Goal: Information Seeking & Learning: Get advice/opinions

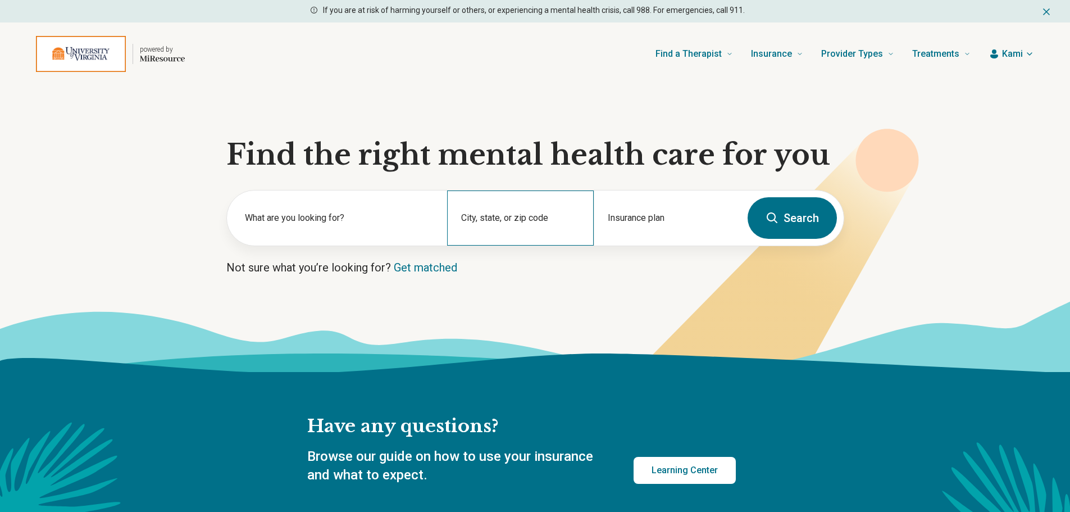
click at [521, 213] on div "City, state, or zip code" at bounding box center [520, 217] width 147 height 55
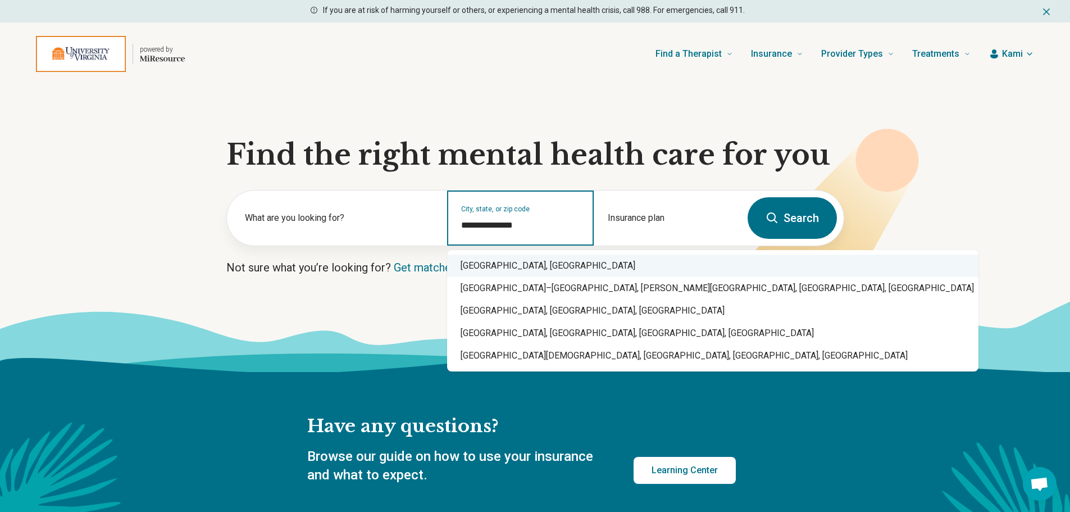
click at [518, 276] on div "Charlottesville, VA" at bounding box center [712, 265] width 531 height 22
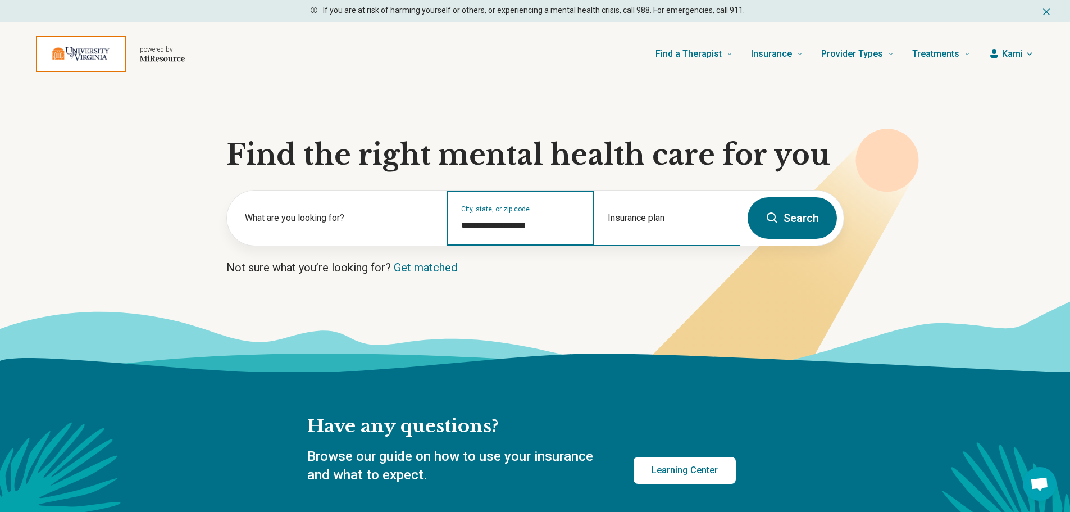
type input "**********"
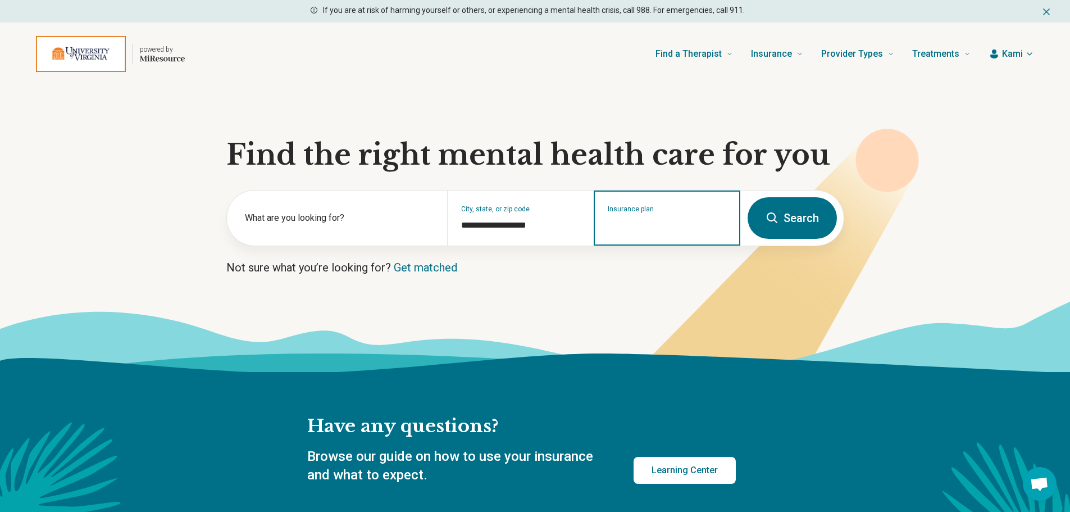
click at [655, 227] on input "Insurance plan" at bounding box center [667, 224] width 119 height 13
type input "******"
click at [659, 266] on div "Anthem" at bounding box center [661, 266] width 133 height 22
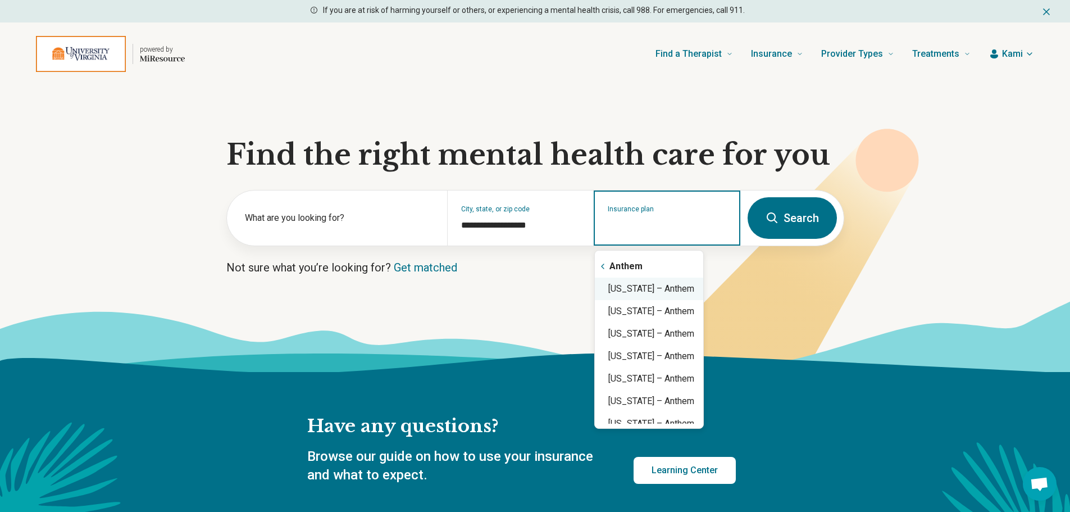
click at [657, 285] on div "Virginia – Anthem" at bounding box center [649, 288] width 108 height 22
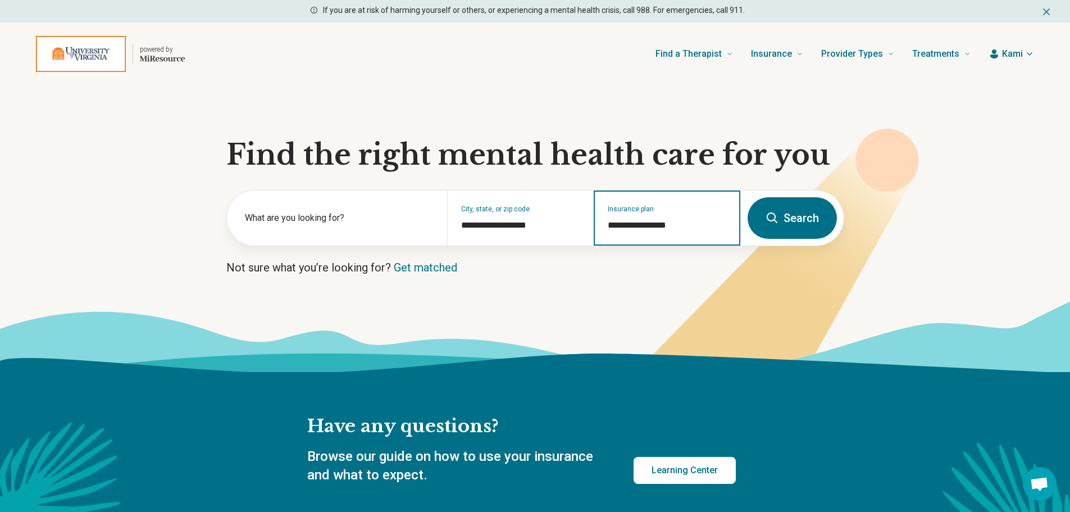
type input "**********"
click at [797, 220] on button "Search" at bounding box center [792, 218] width 89 height 42
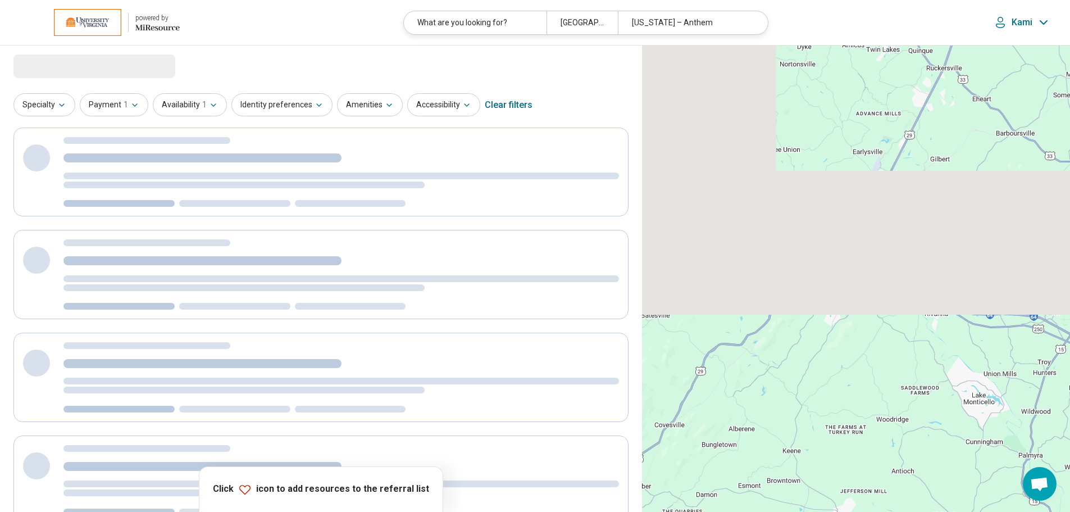
select select "***"
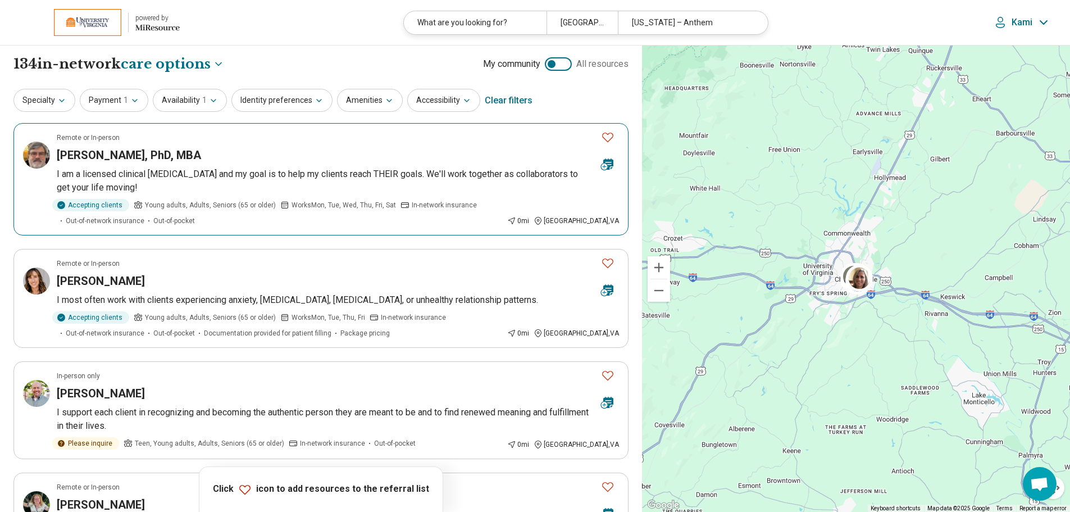
click at [215, 159] on div "Michael Grant, PhD, MBA" at bounding box center [324, 155] width 535 height 16
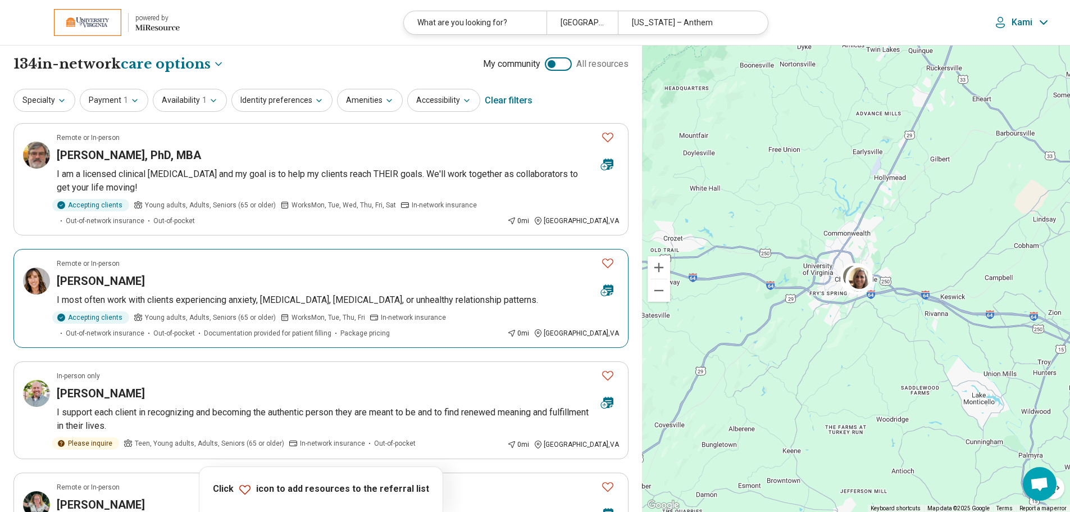
click at [275, 273] on div "Suzanne Wilberger" at bounding box center [324, 281] width 535 height 16
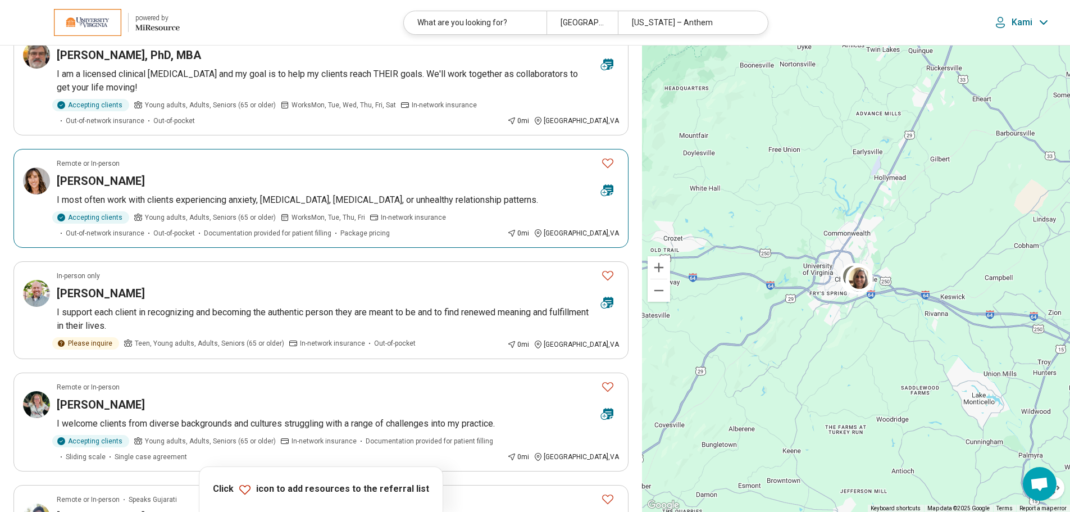
scroll to position [168, 0]
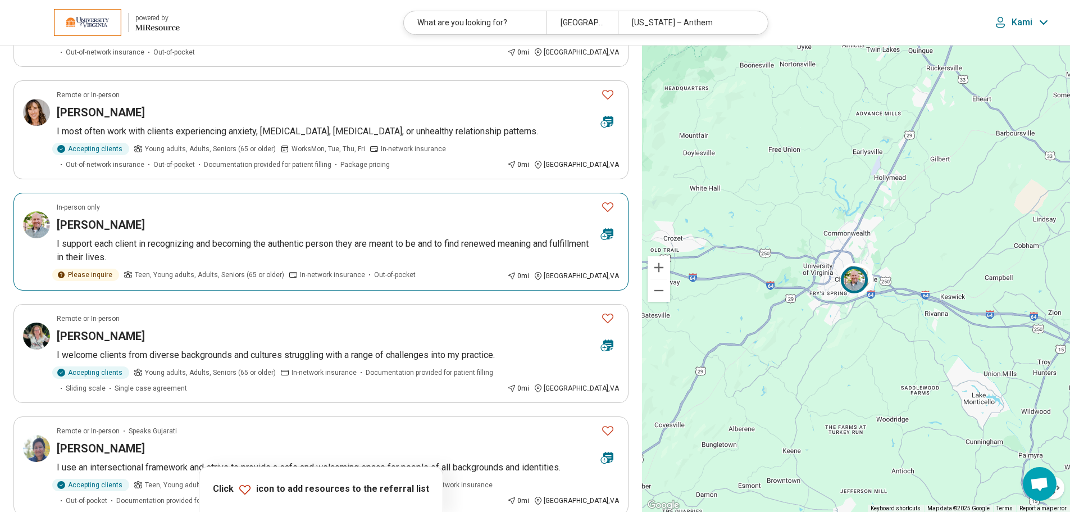
click at [309, 244] on p "I support each client in recognizing and becoming the authentic person they are…" at bounding box center [338, 250] width 562 height 27
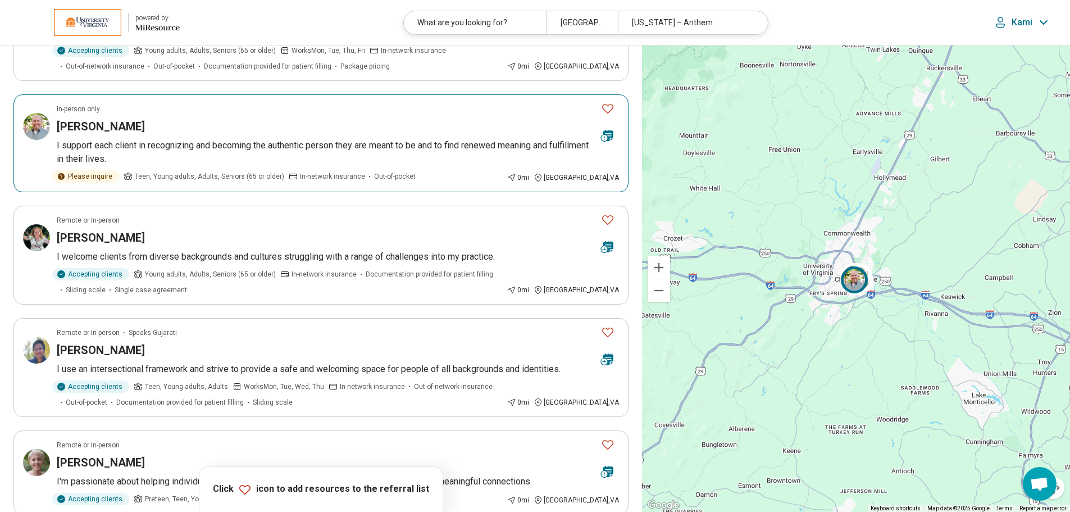
scroll to position [337, 0]
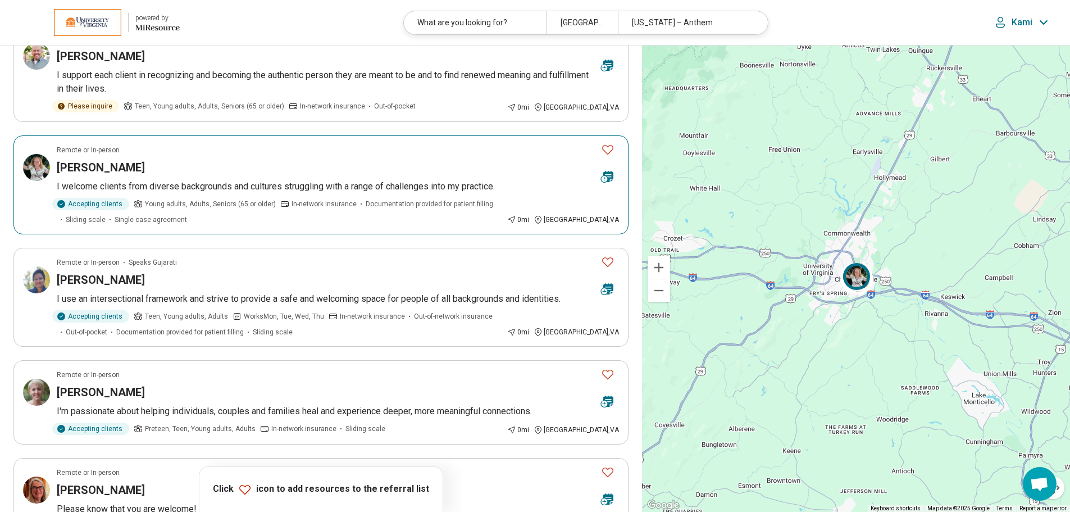
click at [254, 203] on span "Young adults, Adults, Seniors (65 or older)" at bounding box center [210, 204] width 131 height 10
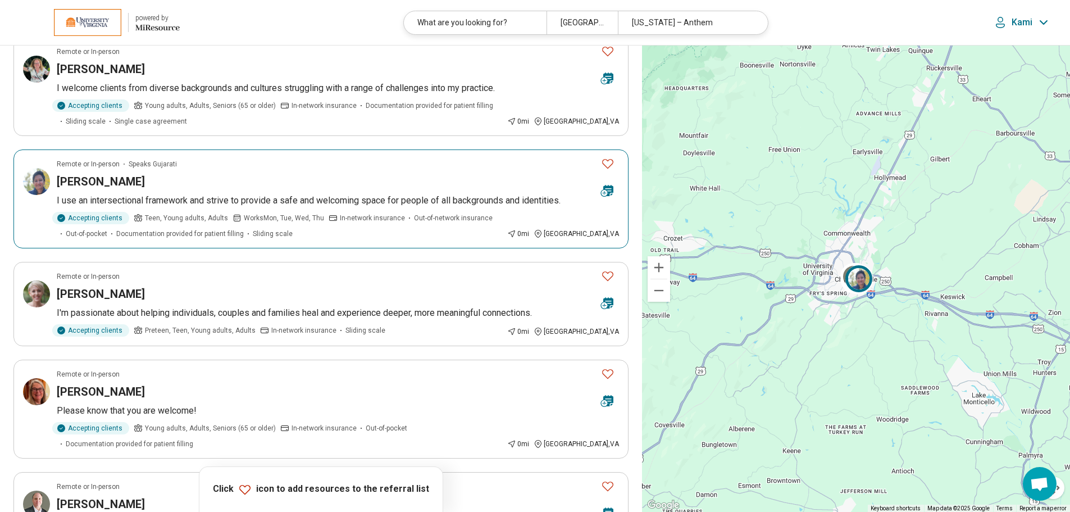
scroll to position [449, 0]
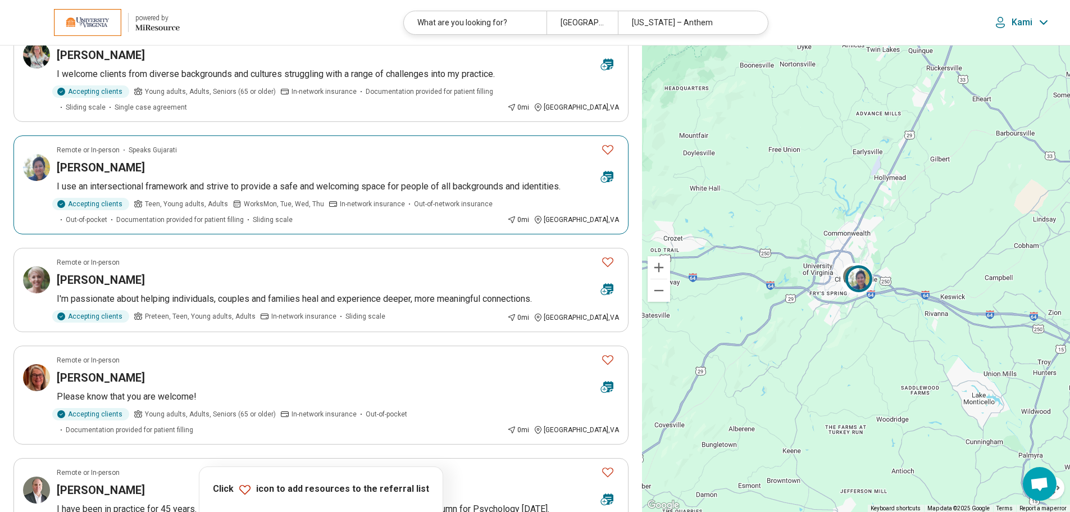
click at [254, 211] on div "Accepting clients Teen, Young adults, Adults Works Mon, Tue, Wed, Thu In-networ…" at bounding box center [280, 211] width 446 height 27
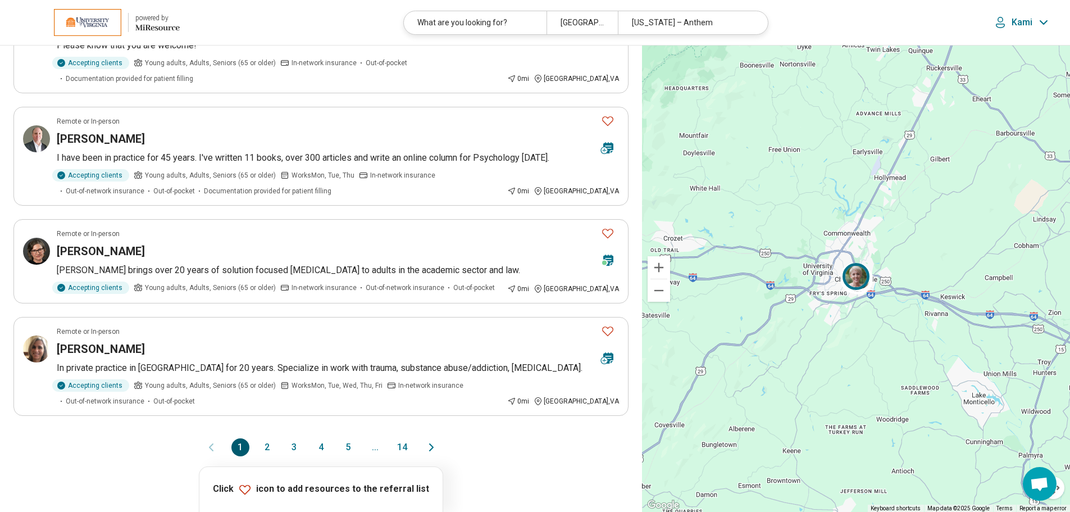
scroll to position [842, 0]
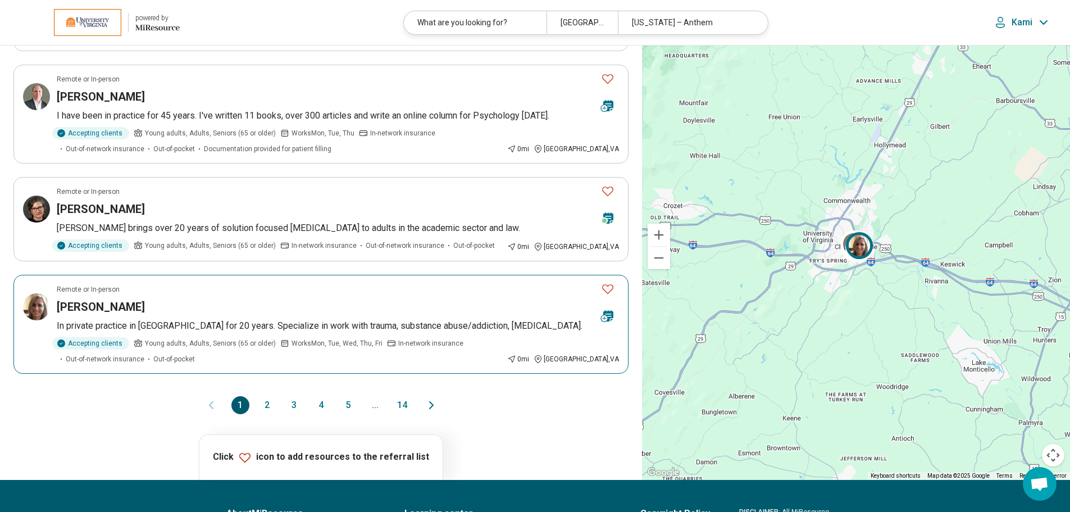
click at [260, 307] on div "Phoebe Fliakos" at bounding box center [324, 307] width 535 height 16
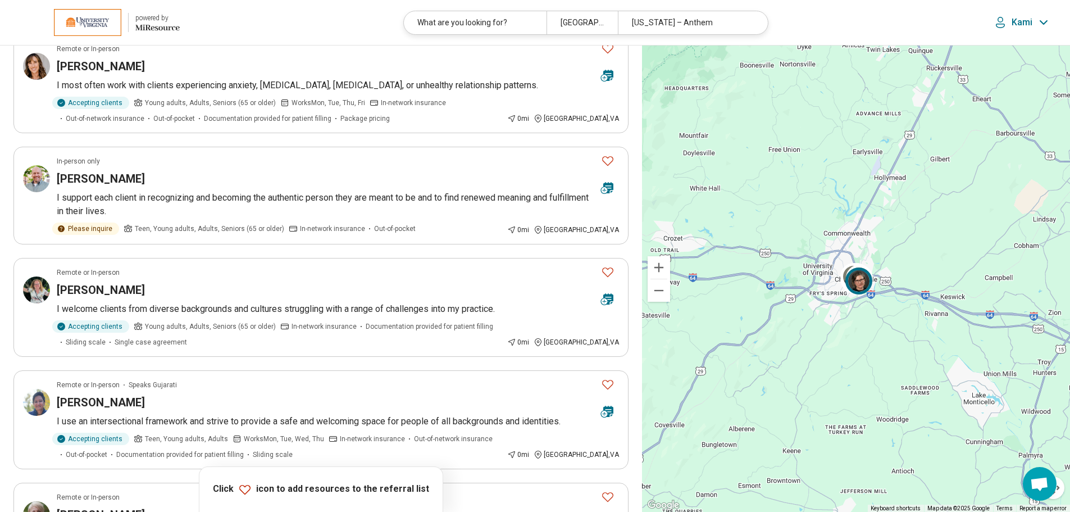
scroll to position [0, 0]
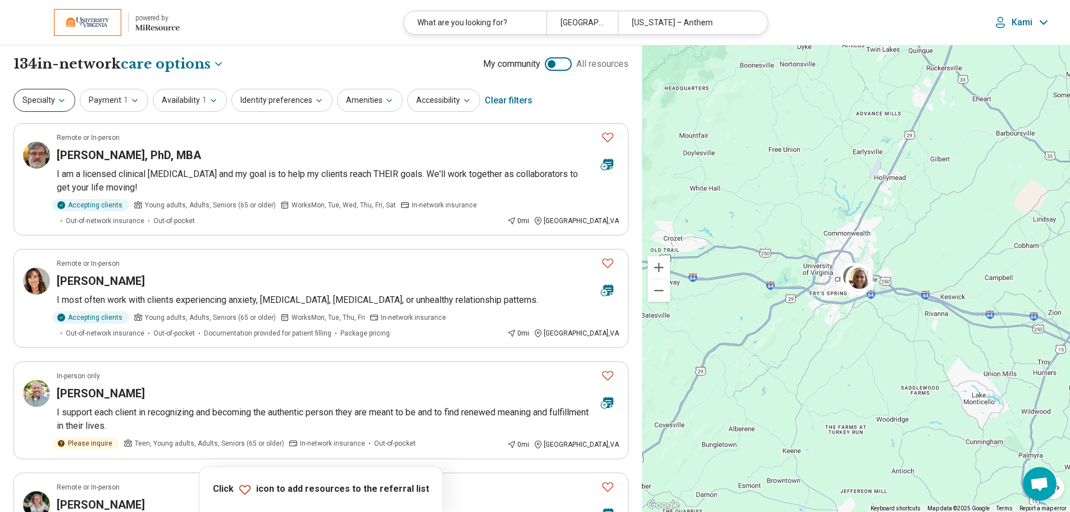
click at [56, 101] on button "Specialty" at bounding box center [44, 100] width 62 height 23
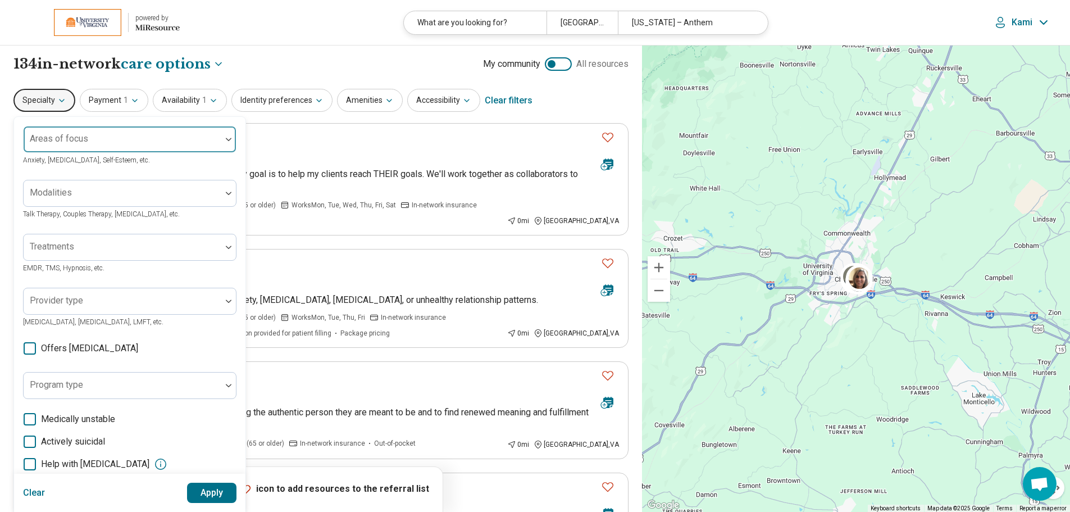
click at [61, 144] on div at bounding box center [122, 144] width 189 height 16
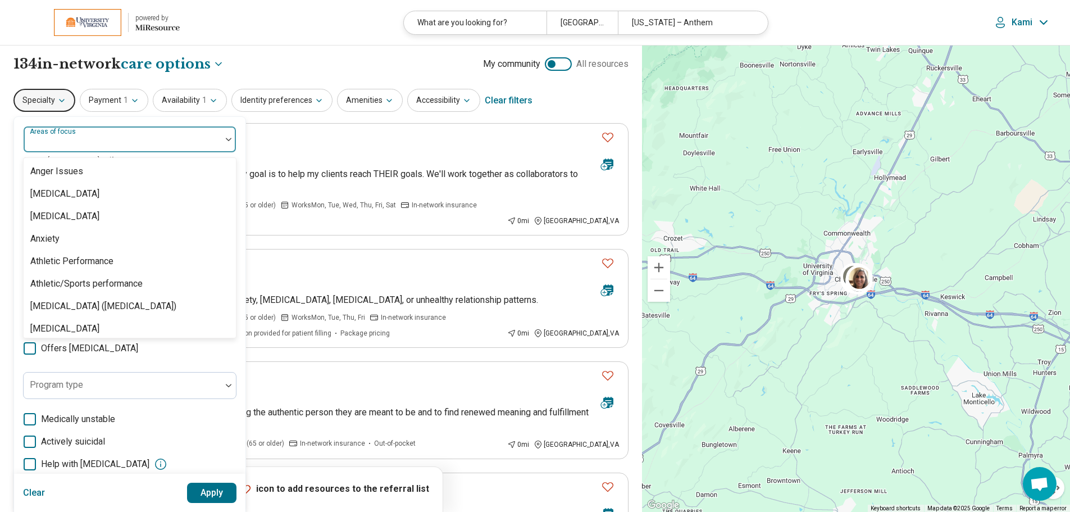
scroll to position [168, 0]
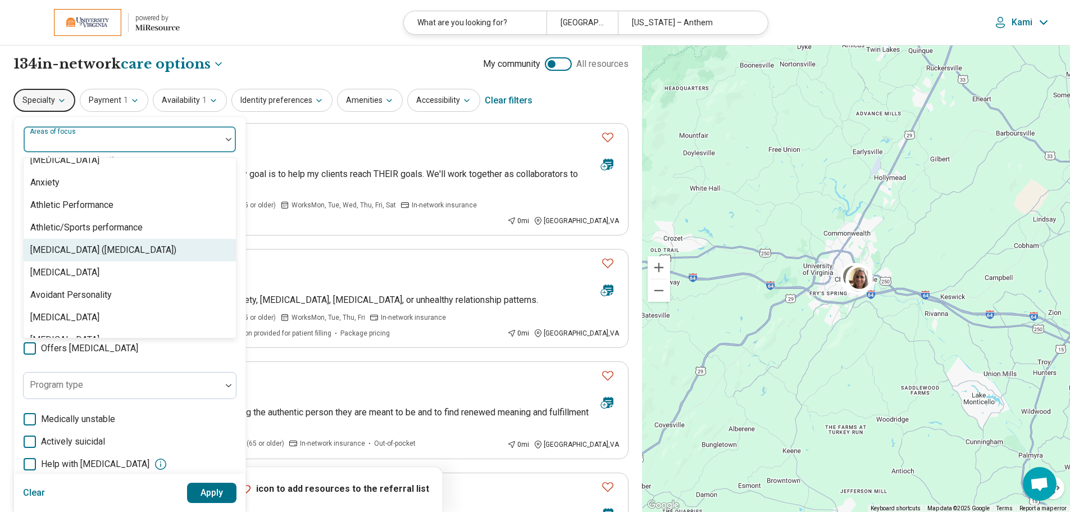
click at [88, 247] on div "[MEDICAL_DATA] ([MEDICAL_DATA])" at bounding box center [103, 249] width 146 height 13
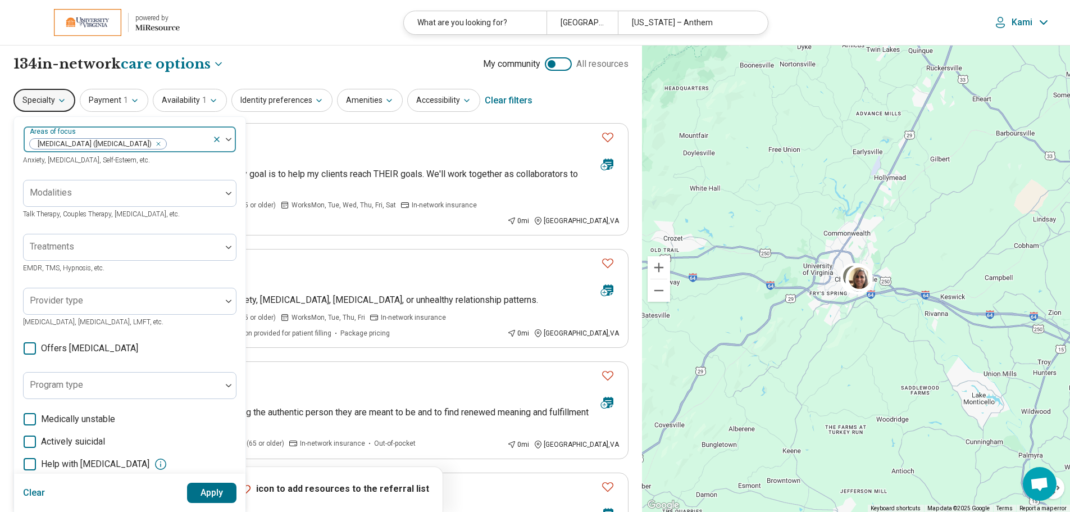
click at [121, 129] on div "[MEDICAL_DATA] ([MEDICAL_DATA])" at bounding box center [118, 139] width 189 height 25
click at [211, 492] on button "Apply" at bounding box center [212, 492] width 50 height 20
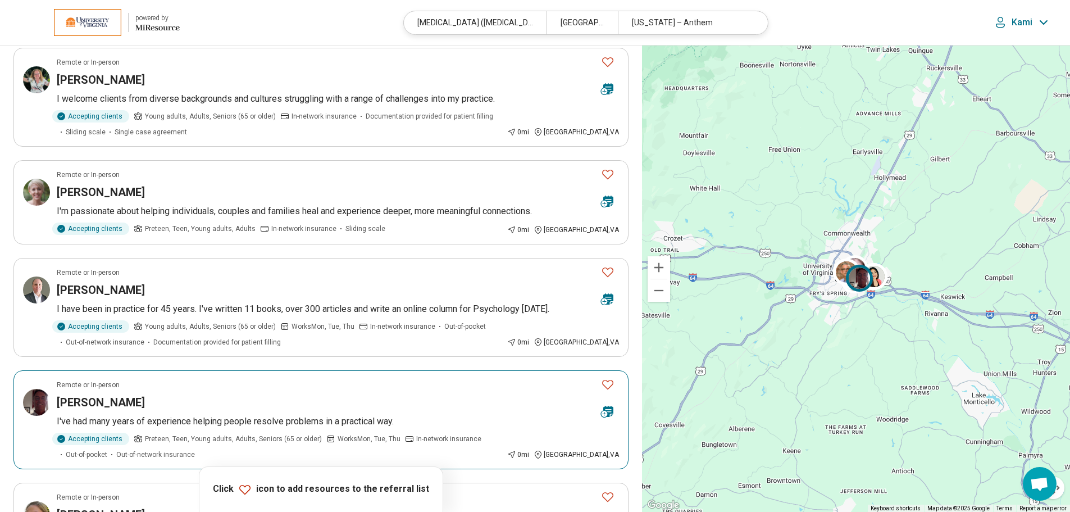
scroll to position [168, 0]
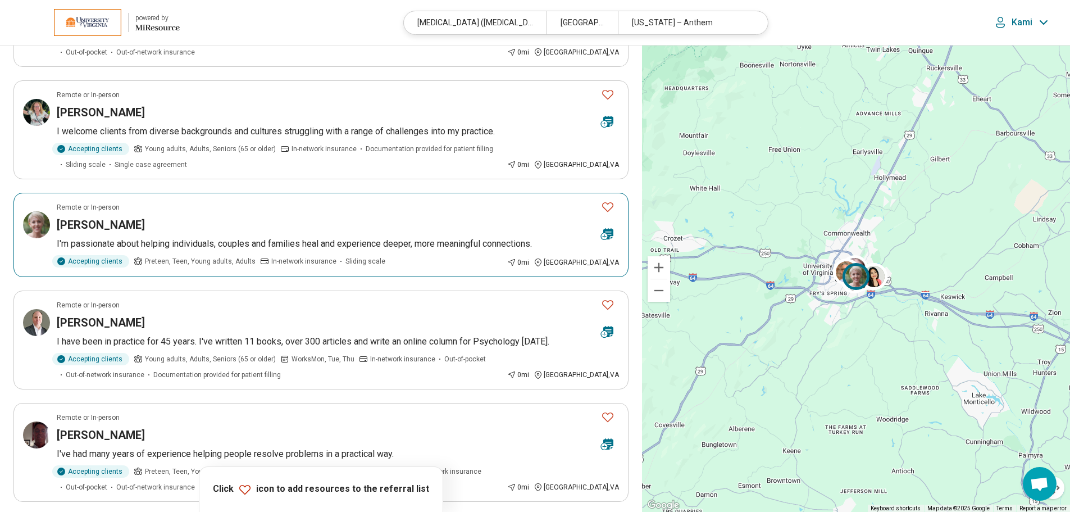
click at [251, 220] on div "Lara Harrison" at bounding box center [324, 225] width 535 height 16
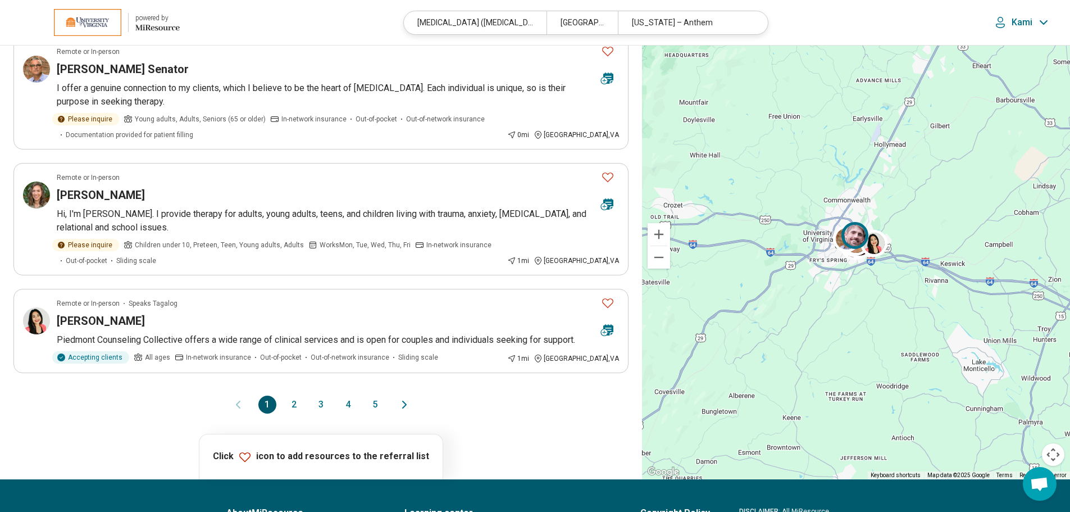
scroll to position [899, 0]
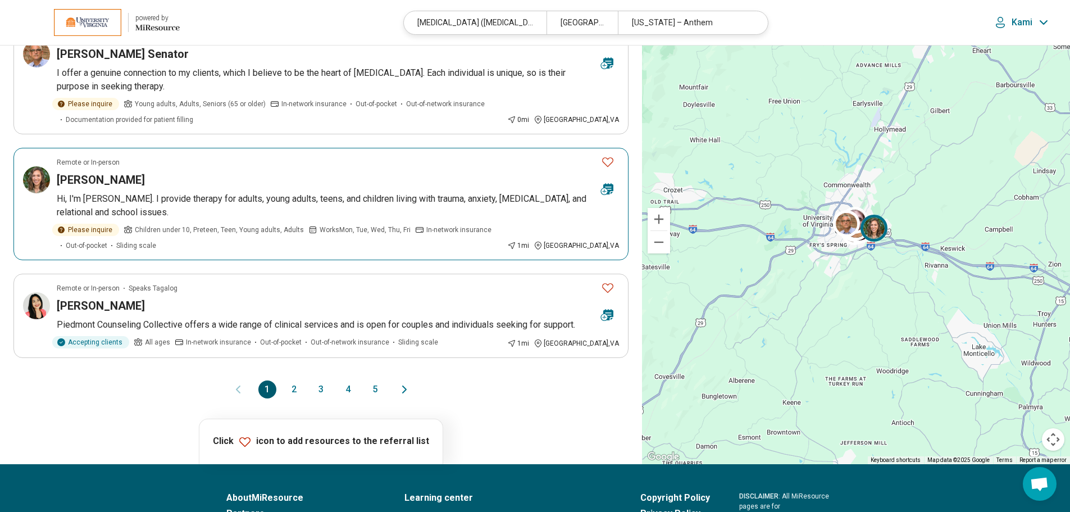
click at [242, 226] on span "Children under 10, Preteen, Teen, Young adults, Adults" at bounding box center [219, 230] width 169 height 10
click at [189, 196] on p "Hi, I'm [PERSON_NAME]. I provide therapy for adults, young adults, teens, and c…" at bounding box center [338, 205] width 562 height 27
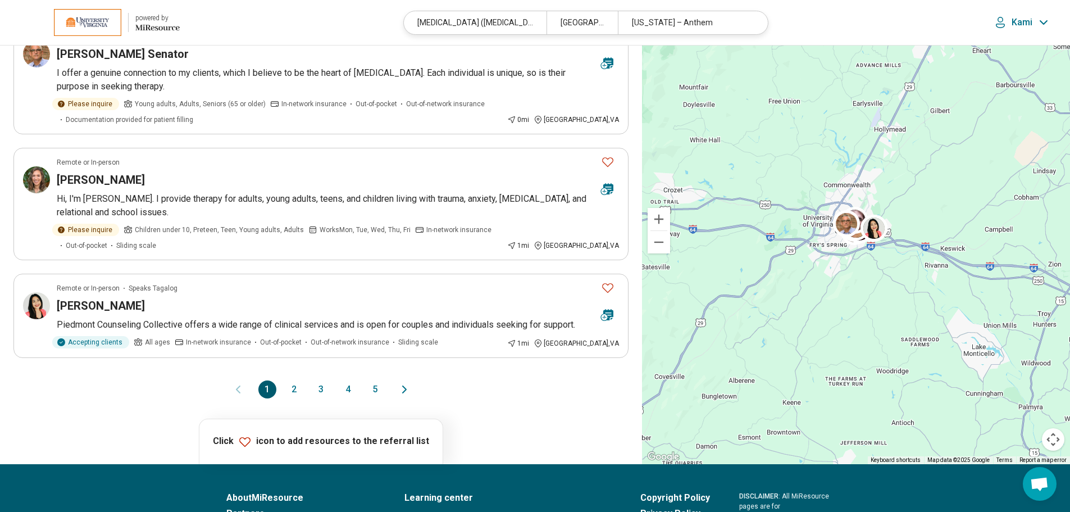
click at [267, 386] on button "1" at bounding box center [267, 389] width 18 height 18
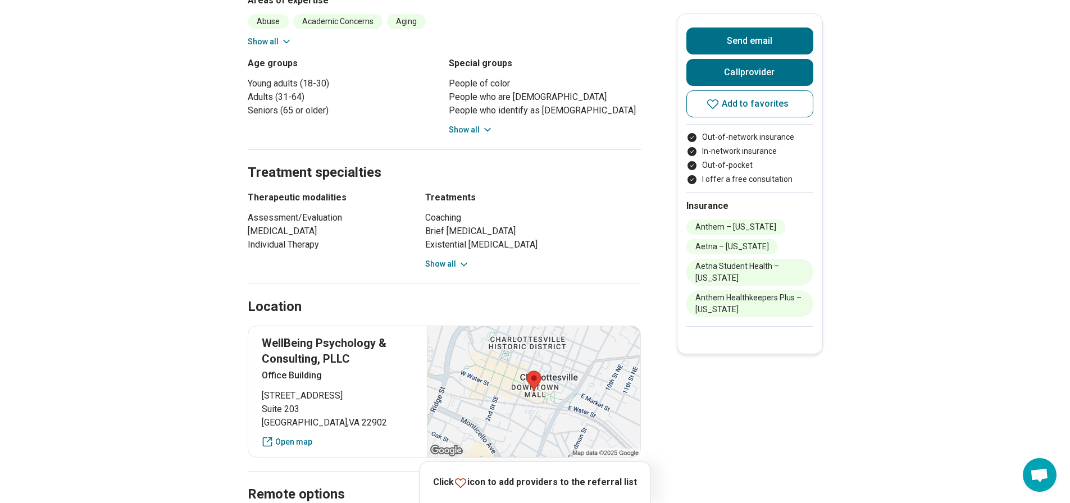
scroll to position [618, 0]
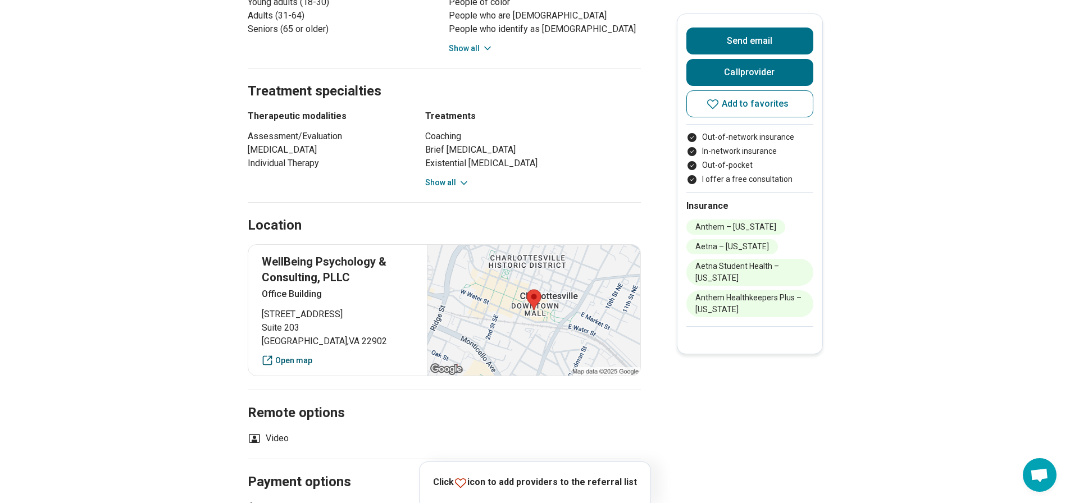
click at [303, 355] on link "Open map" at bounding box center [338, 361] width 152 height 12
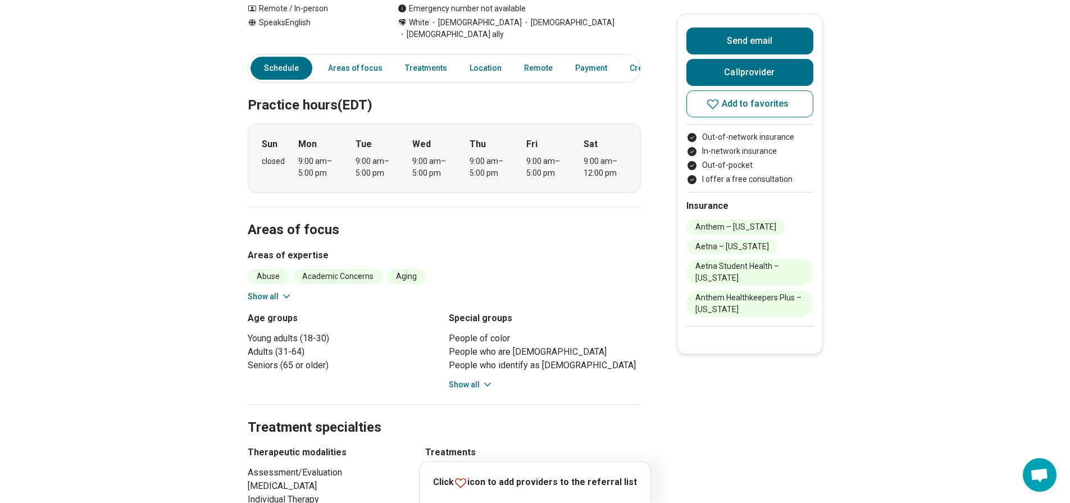
scroll to position [281, 0]
click at [274, 291] on button "Show all" at bounding box center [270, 297] width 44 height 12
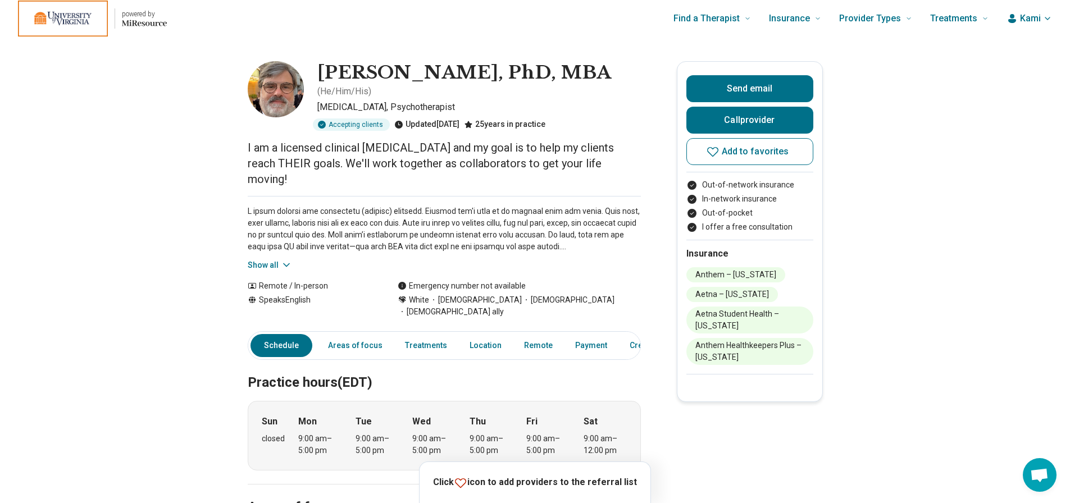
scroll to position [0, 0]
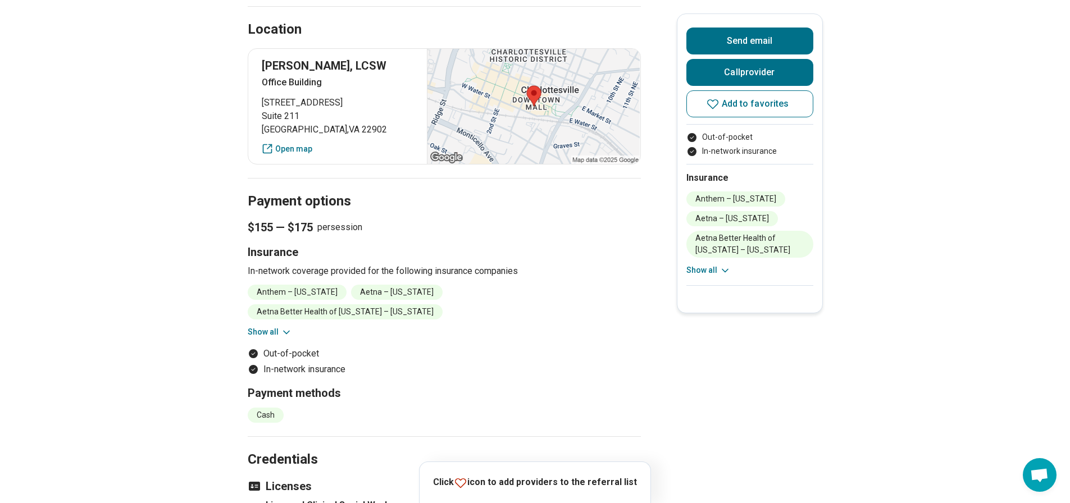
scroll to position [618, 0]
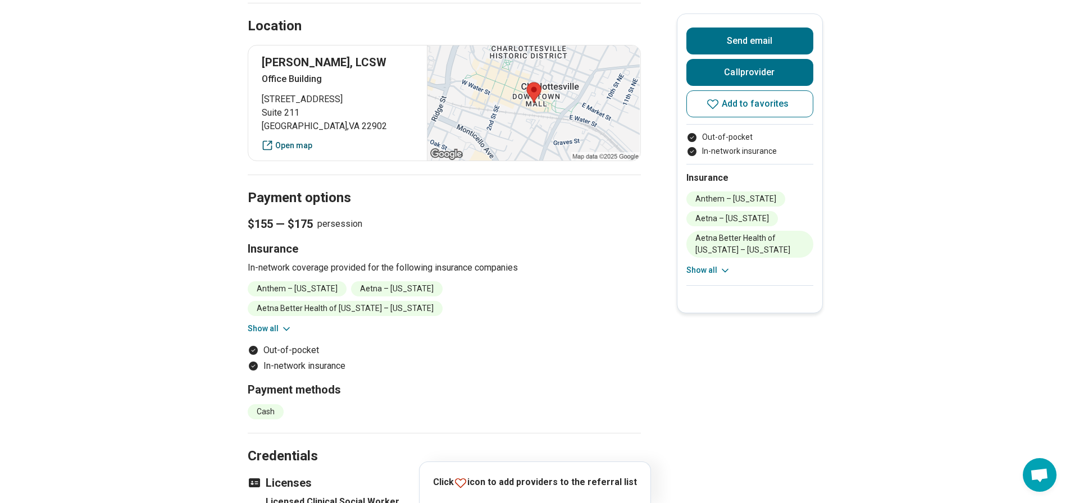
click at [290, 145] on link "Open map" at bounding box center [338, 146] width 152 height 12
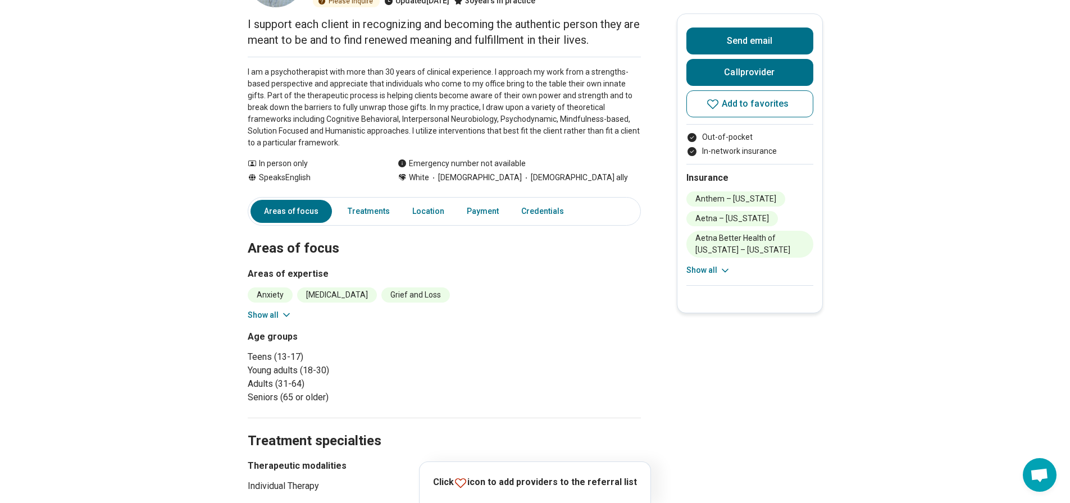
scroll to position [112, 0]
click at [259, 317] on button "Show all" at bounding box center [270, 317] width 44 height 12
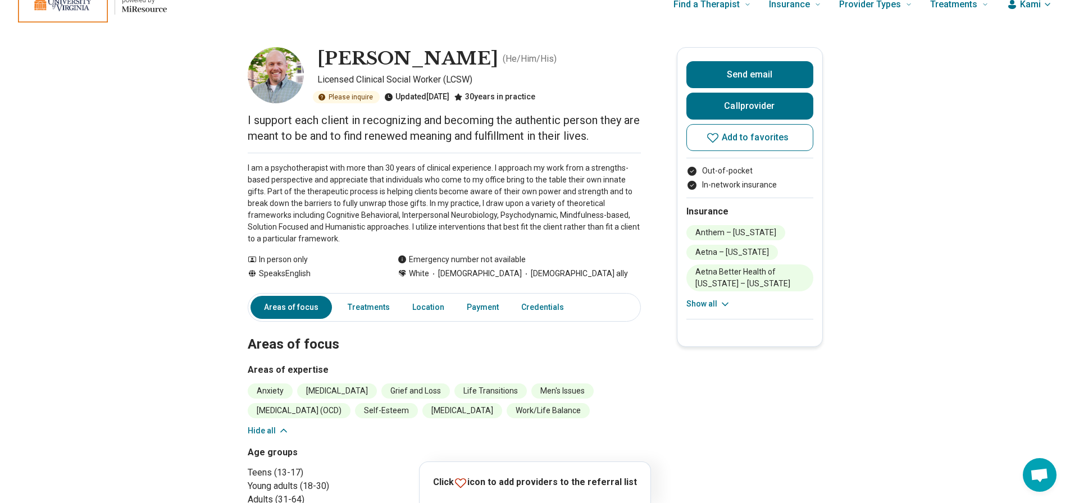
scroll to position [0, 0]
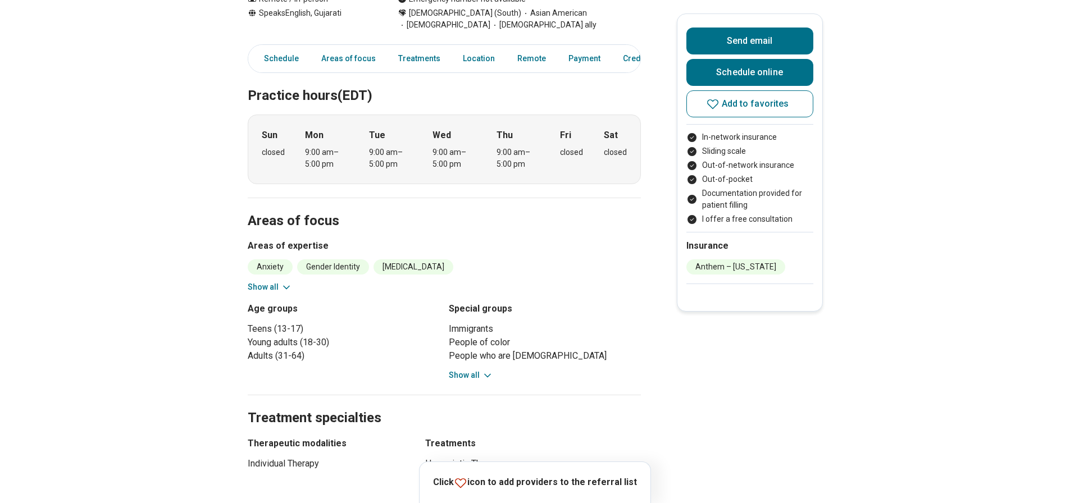
scroll to position [337, 0]
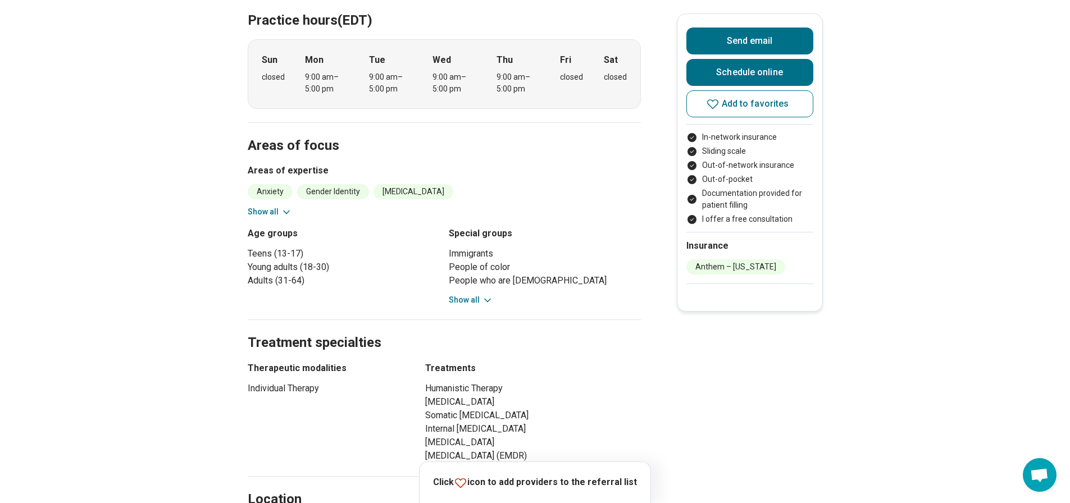
click at [274, 206] on button "Show all" at bounding box center [270, 212] width 44 height 12
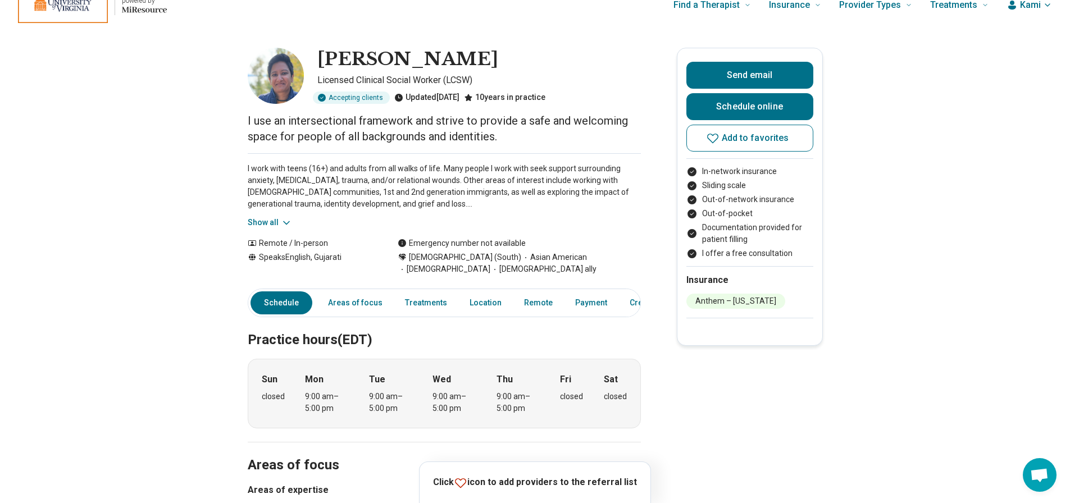
scroll to position [0, 0]
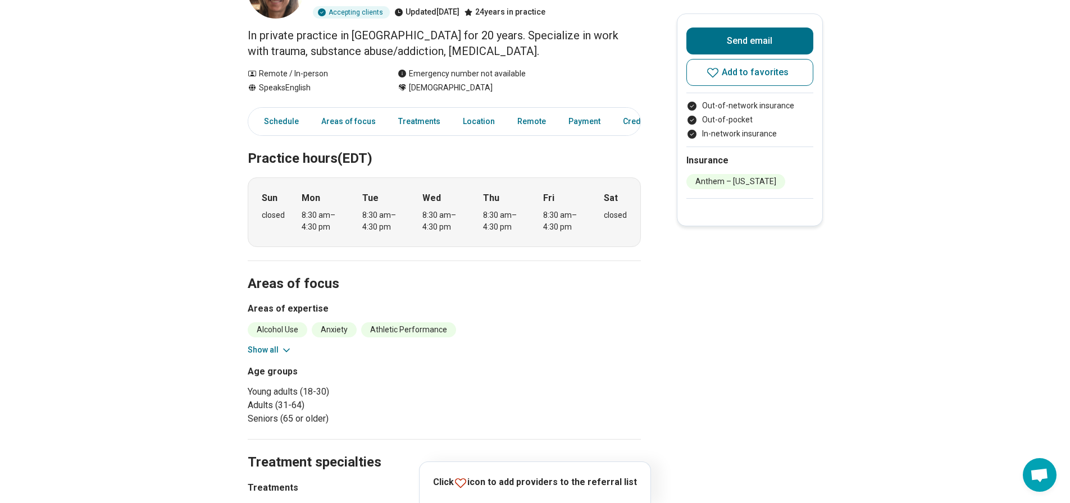
scroll to position [112, 0]
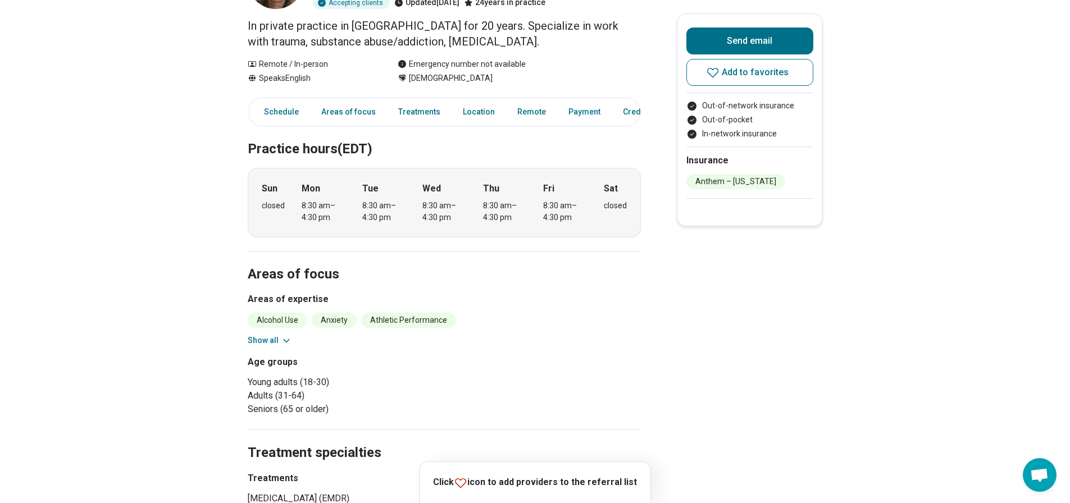
click at [263, 343] on button "Show all" at bounding box center [270, 341] width 44 height 12
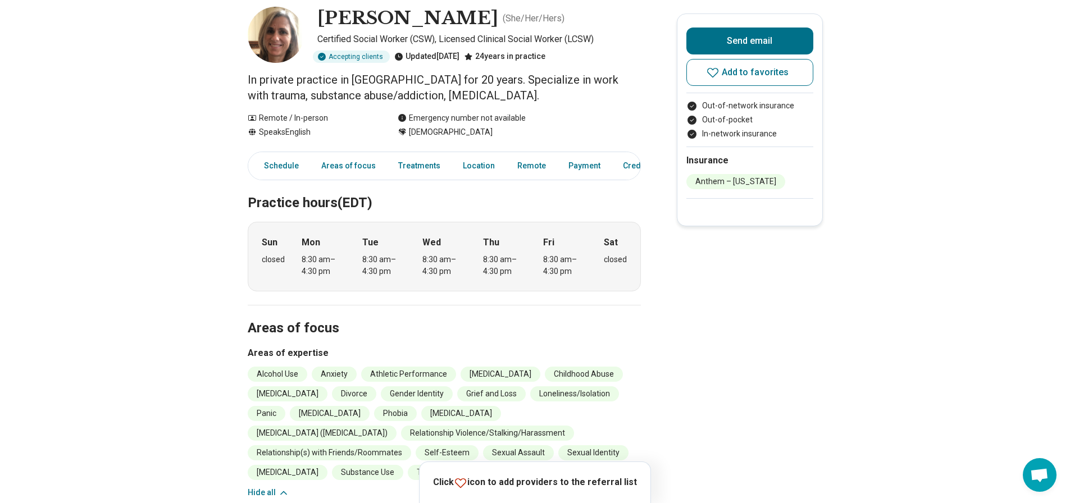
scroll to position [0, 0]
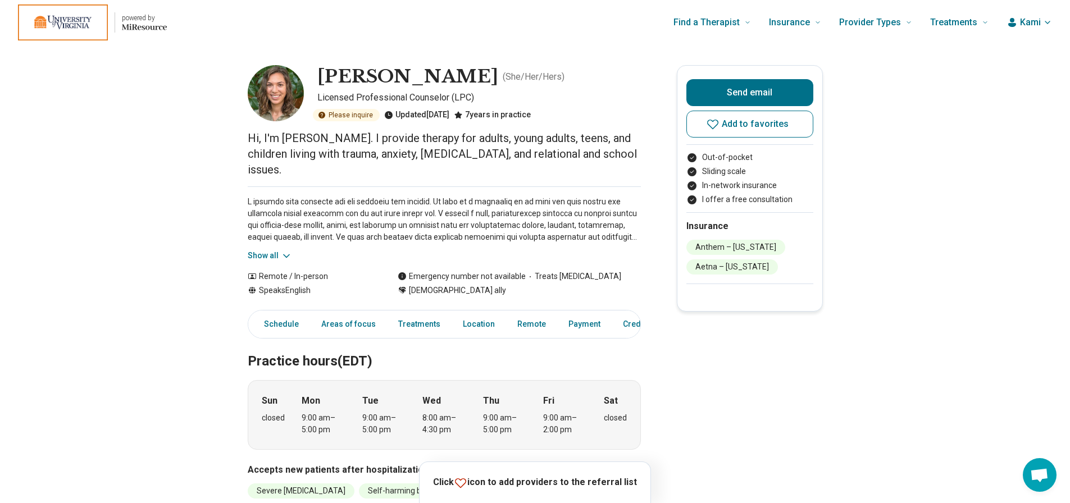
click at [272, 250] on button "Show all" at bounding box center [270, 256] width 44 height 12
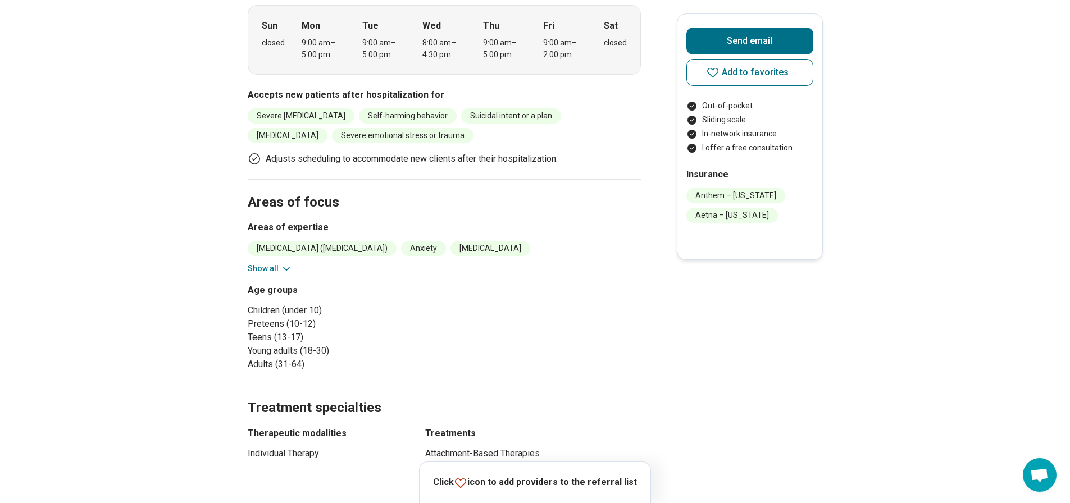
scroll to position [505, 0]
click at [261, 262] on button "Show all" at bounding box center [270, 268] width 44 height 12
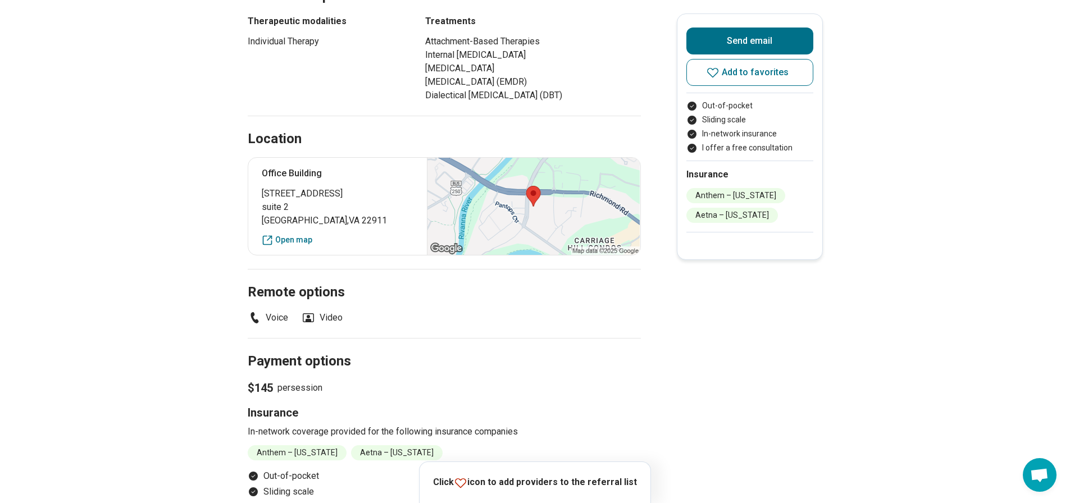
scroll to position [1011, 0]
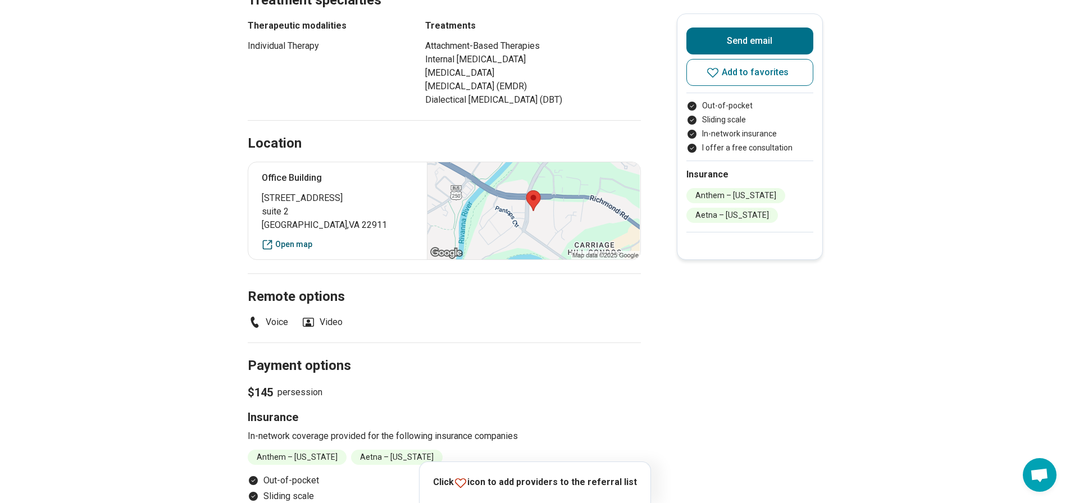
click at [304, 240] on link "Open map" at bounding box center [338, 245] width 152 height 12
